Goal: Transaction & Acquisition: Purchase product/service

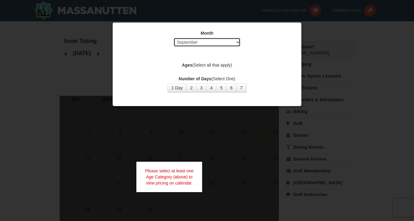
click at [236, 41] on select "Select September October November December January February March April May Jun…" at bounding box center [207, 42] width 67 height 9
select select "12"
click at [174, 38] on select "Select September October November December January February March April May Jun…" at bounding box center [207, 42] width 67 height 9
click at [179, 86] on button "1 Day" at bounding box center [176, 87] width 19 height 9
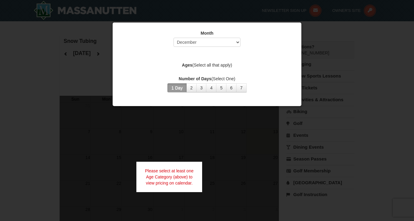
click at [207, 132] on div at bounding box center [207, 110] width 414 height 221
click at [233, 104] on div "Month Select September October November December January February March April M…" at bounding box center [206, 64] width 189 height 84
click at [96, 53] on div at bounding box center [207, 110] width 414 height 221
click at [191, 88] on button "2" at bounding box center [191, 87] width 10 height 9
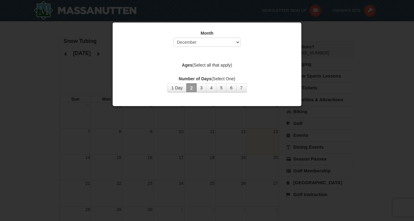
click at [116, 62] on div "Month Select September October November December January February March April M…" at bounding box center [207, 62] width 183 height 72
click at [238, 43] on select "Select September October November December January February March April May Jun…" at bounding box center [207, 42] width 67 height 9
click at [174, 38] on select "Select September October November December January February March April May Jun…" at bounding box center [207, 42] width 67 height 9
click at [84, 75] on div at bounding box center [207, 110] width 414 height 221
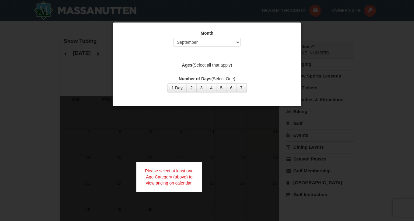
click at [68, 74] on div at bounding box center [207, 110] width 414 height 221
click at [238, 43] on select "Select September October November December January February March April May Jun…" at bounding box center [207, 42] width 67 height 9
select select "12"
click at [174, 38] on select "Select September October November December January February March April May Jun…" at bounding box center [207, 42] width 67 height 9
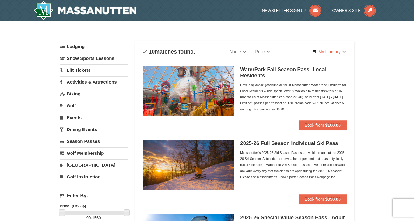
click at [92, 58] on link "Snow Sports Lessons" at bounding box center [94, 58] width 68 height 11
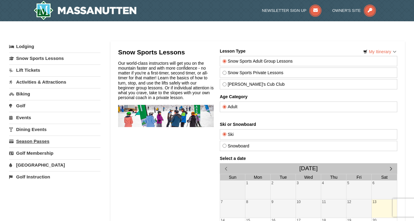
click at [38, 141] on link "Season Passes" at bounding box center [54, 141] width 91 height 11
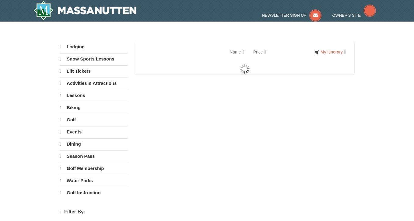
select select "9"
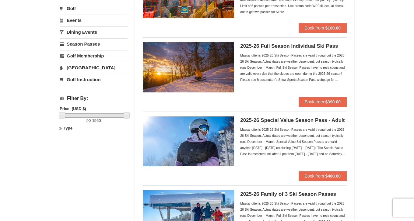
scroll to position [85, 0]
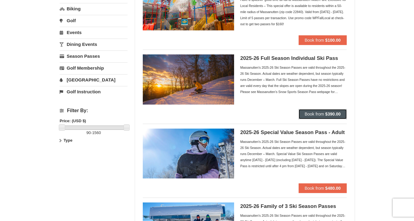
click at [326, 112] on strong "$390.00" at bounding box center [333, 114] width 16 height 5
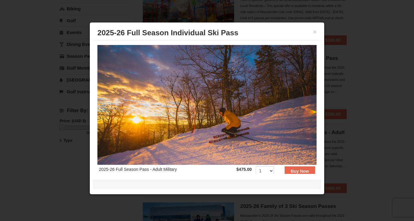
click at [328, 84] on div at bounding box center [207, 110] width 414 height 221
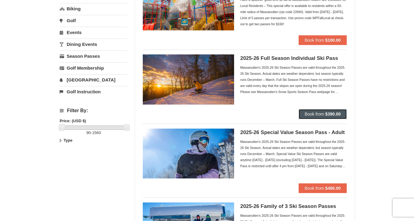
click at [317, 116] on span "Book from" at bounding box center [314, 114] width 19 height 5
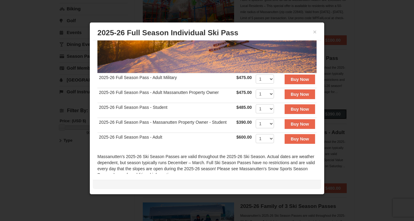
scroll to position [91, 0]
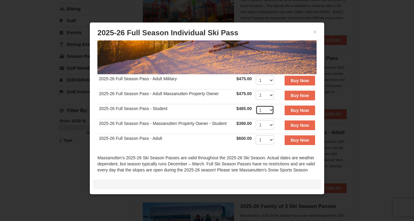
click at [267, 107] on select "1 2 3 4 5 6 7 8 9 10 11 12 13 14 15 16 17 18 19 20" at bounding box center [265, 110] width 18 height 9
select select "2"
click at [256, 106] on select "1 2 3 4 5 6 7 8 9 10 11 12 13 14 15 16 17 18 19 20" at bounding box center [265, 110] width 18 height 9
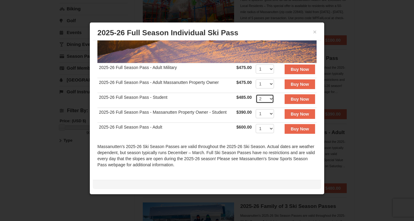
scroll to position [93, 0]
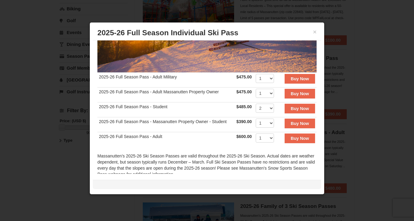
click at [317, 29] on div "× 2025-26 Full Season Individual Ski Pass" at bounding box center [207, 33] width 228 height 15
click at [316, 31] on button "×" at bounding box center [315, 32] width 4 height 6
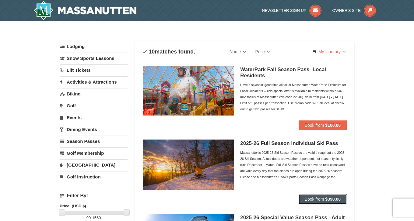
click at [320, 201] on span "Book from" at bounding box center [314, 199] width 19 height 5
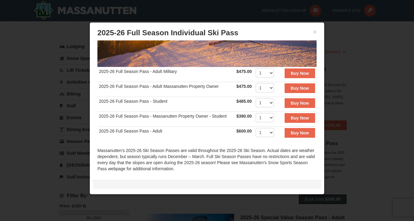
scroll to position [95, 0]
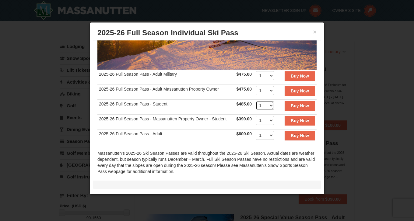
click at [267, 102] on select "1 2 3 4 5 6 7 8 9 10 11 12 13 14 15 16 17 18 19 20" at bounding box center [265, 105] width 18 height 9
select select "2"
click at [256, 101] on select "1 2 3 4 5 6 7 8 9 10 11 12 13 14 15 16 17 18 19 20" at bounding box center [265, 105] width 18 height 9
click at [298, 104] on strong "Buy Now" at bounding box center [300, 106] width 18 height 5
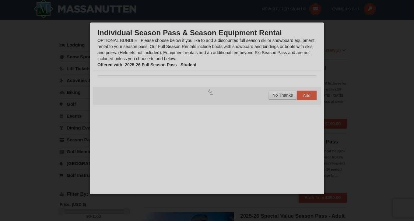
scroll to position [2, 0]
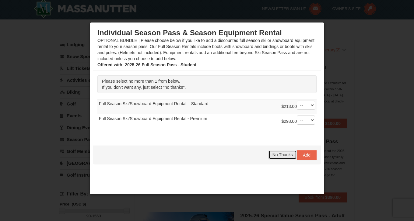
click at [278, 154] on span "No Thanks" at bounding box center [283, 155] width 20 height 5
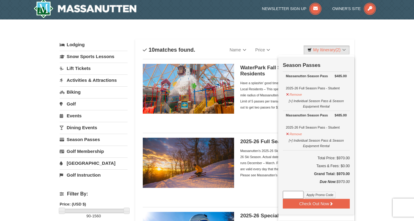
click at [86, 70] on link "Lift Tickets" at bounding box center [94, 68] width 68 height 11
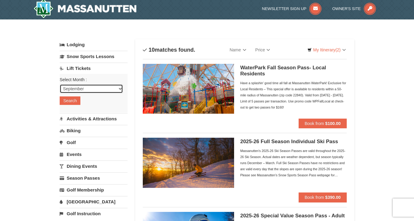
click at [122, 90] on select "September October November December January February March April May June July …" at bounding box center [91, 88] width 63 height 9
select select "12"
click at [60, 84] on select "September October November December January February March April May June July …" at bounding box center [91, 88] width 63 height 9
click at [76, 102] on button "Search" at bounding box center [70, 101] width 21 height 9
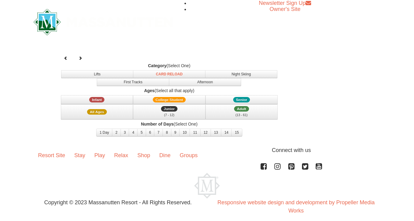
select select "12"
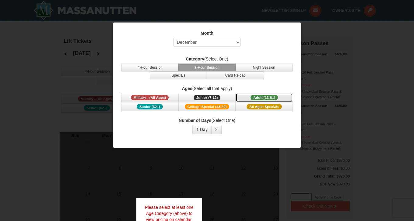
click at [264, 96] on span "Adult (13-61)" at bounding box center [264, 97] width 27 height 5
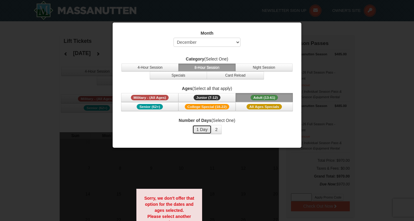
click at [206, 129] on button "1 Day" at bounding box center [201, 129] width 19 height 9
